Goal: Download file/media

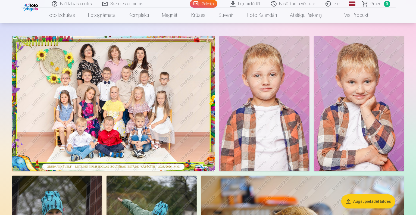
scroll to position [40, 0]
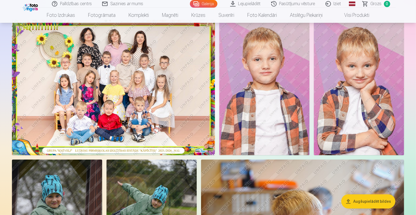
click at [252, 3] on link "Lejupielādēt" at bounding box center [245, 4] width 41 height 8
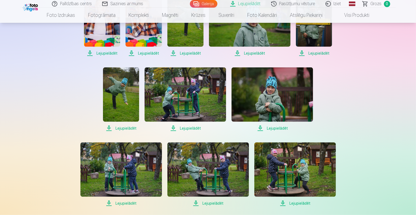
scroll to position [378, 0]
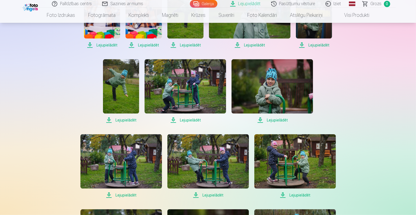
click at [272, 91] on img at bounding box center [271, 86] width 81 height 54
click at [377, 74] on div "Palīdzības centrs Sazinies ar mums Galerija Lejupielādēt Pasūtījumu vēsture Izi…" at bounding box center [208, 56] width 416 height 868
click at [197, 89] on img at bounding box center [185, 86] width 81 height 54
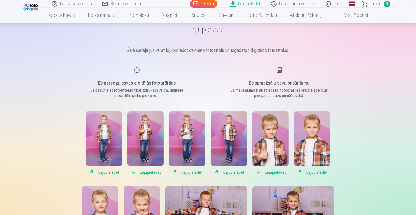
scroll to position [21, 0]
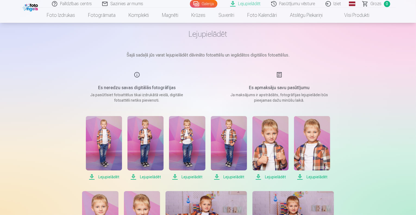
click at [229, 138] on img at bounding box center [229, 143] width 36 height 54
